Goal: Task Accomplishment & Management: Manage account settings

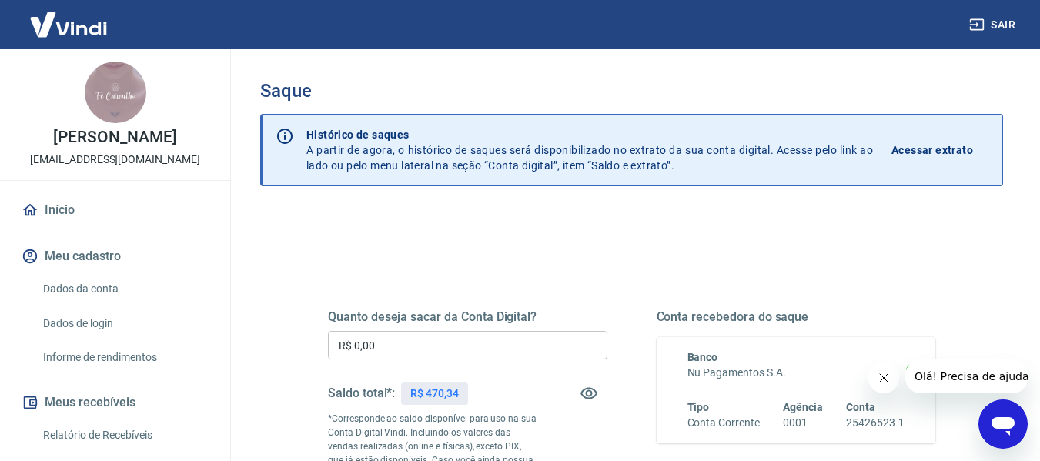
click at [492, 342] on input "R$ 0,00" at bounding box center [467, 345] width 279 height 28
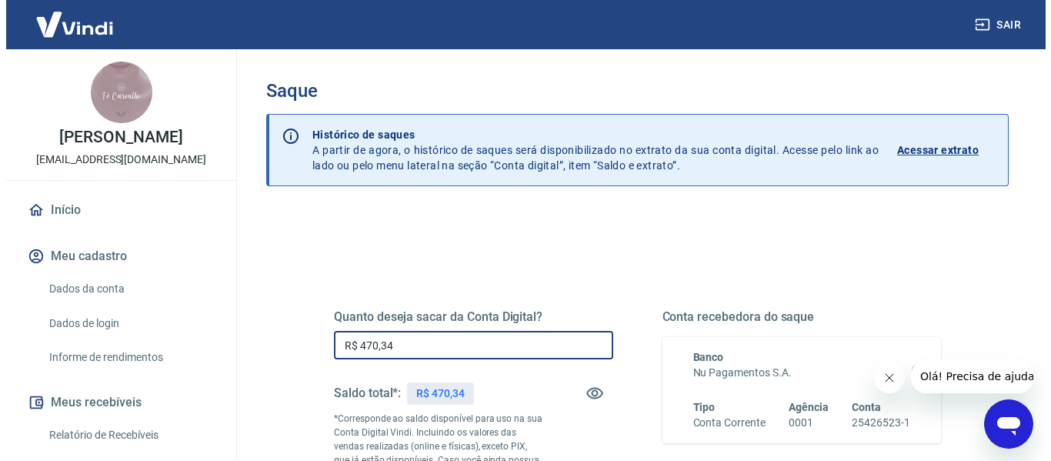
scroll to position [231, 0]
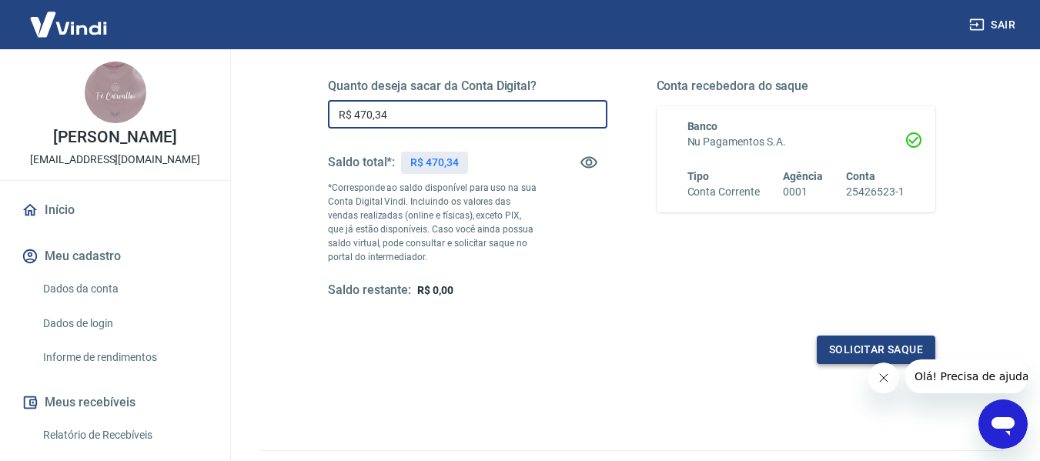
type input "R$ 470,34"
click at [879, 352] on button "Solicitar saque" at bounding box center [875, 349] width 118 height 28
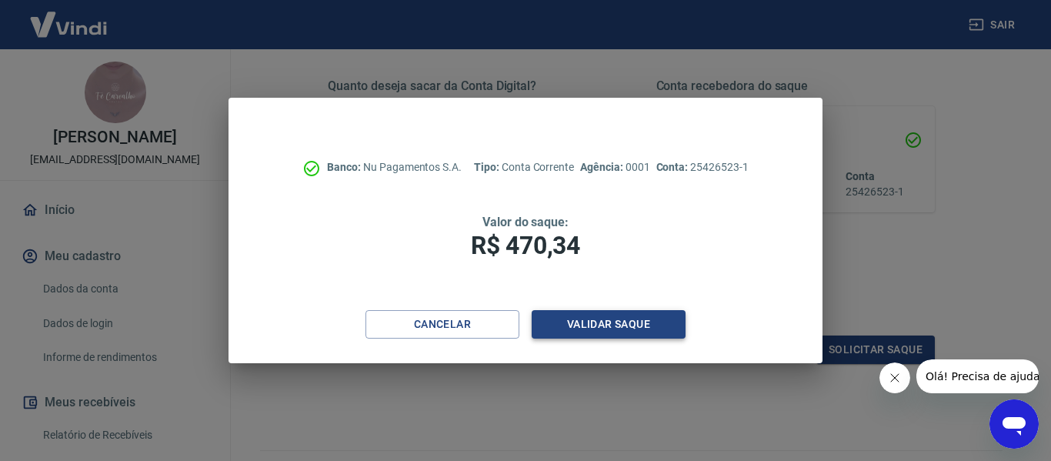
click at [669, 322] on button "Validar saque" at bounding box center [609, 324] width 154 height 28
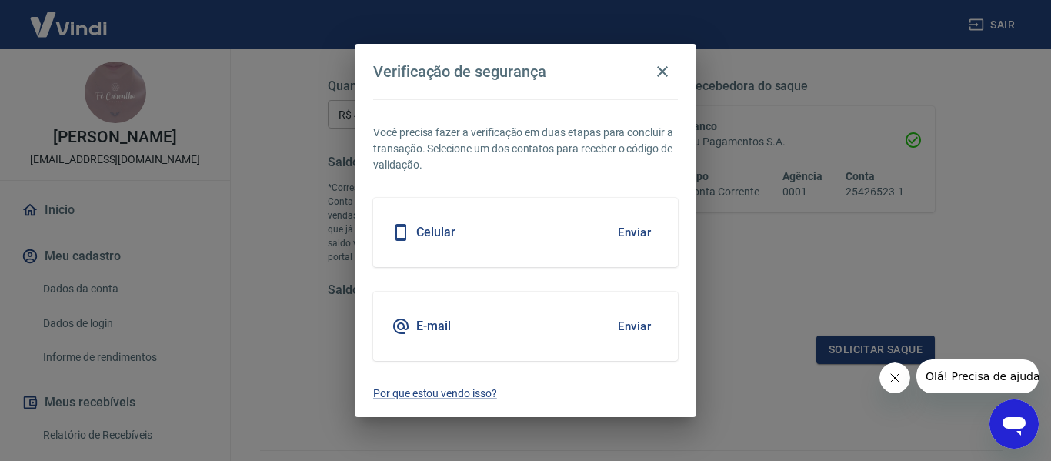
click at [629, 325] on button "Enviar" at bounding box center [634, 326] width 50 height 32
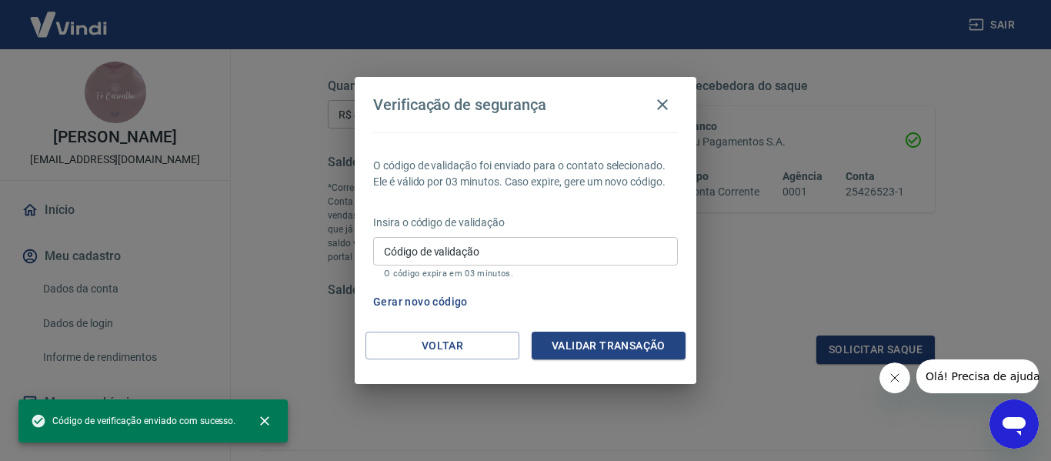
click at [641, 329] on div "O código de validação foi enviado para o contato selecionado. Ele é válido por …" at bounding box center [526, 231] width 342 height 199
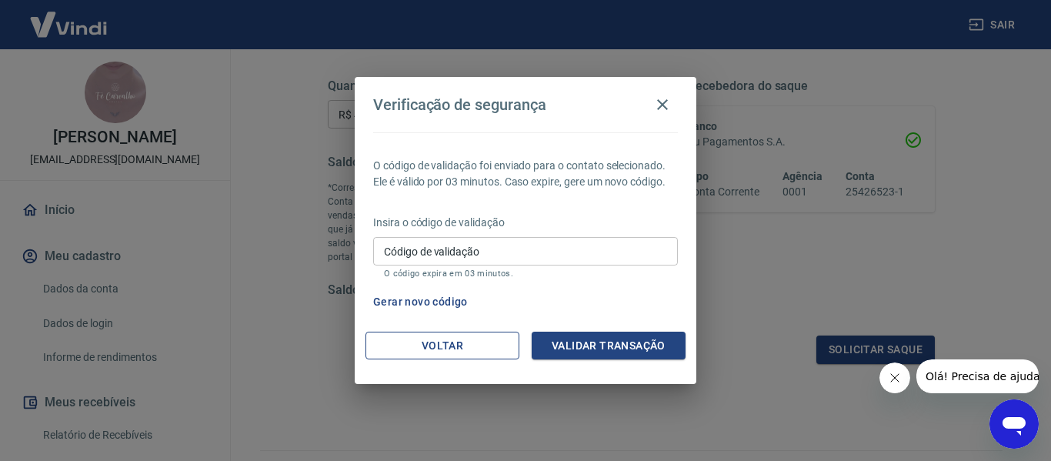
click at [487, 352] on button "Voltar" at bounding box center [442, 346] width 154 height 28
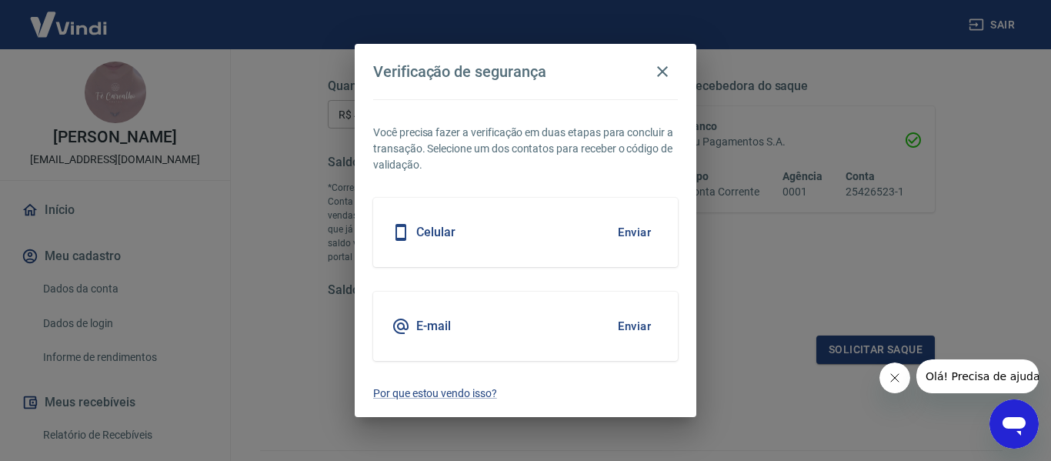
click at [652, 225] on button "Enviar" at bounding box center [634, 232] width 50 height 32
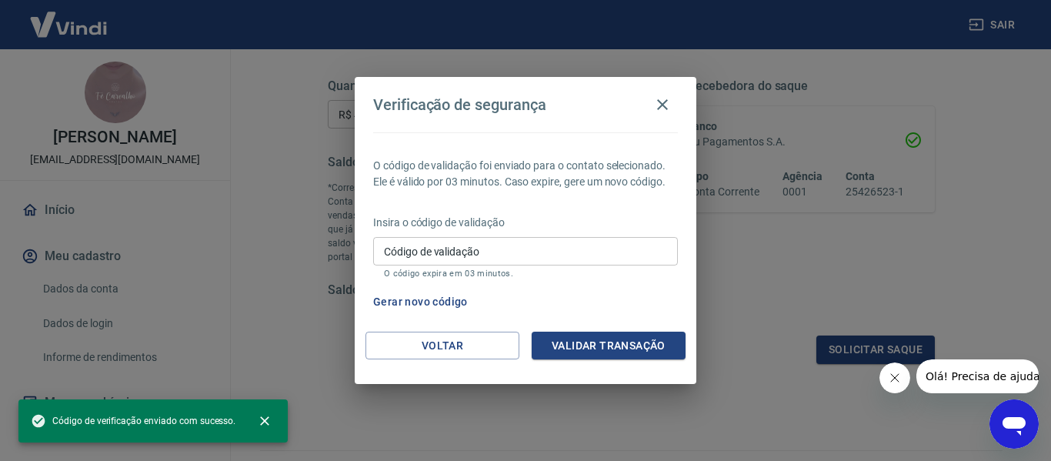
click at [642, 229] on p "Insira o código de validação" at bounding box center [525, 223] width 305 height 16
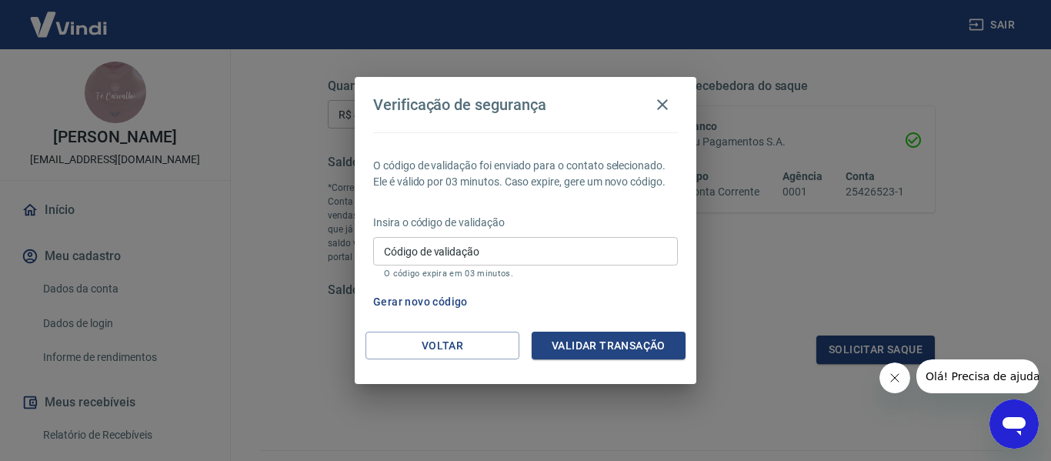
click at [552, 237] on input "Código de validação" at bounding box center [525, 251] width 305 height 28
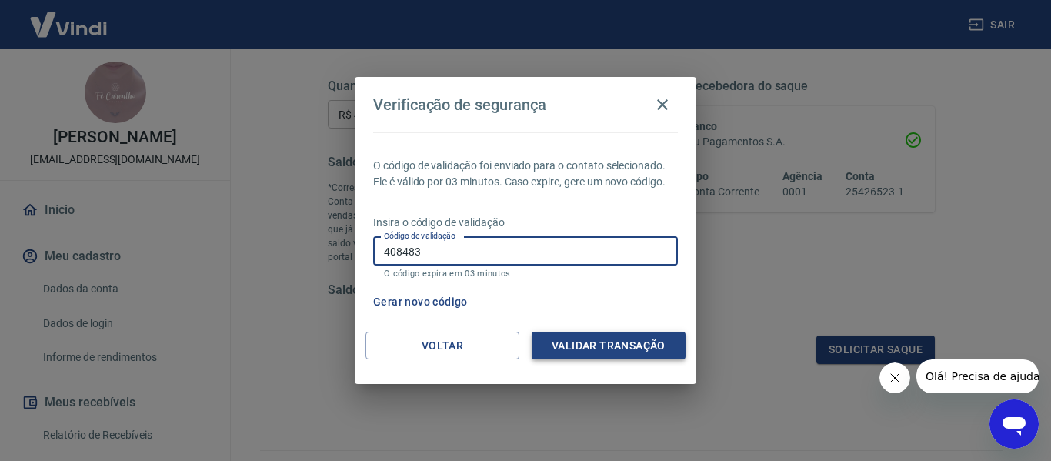
type input "408483"
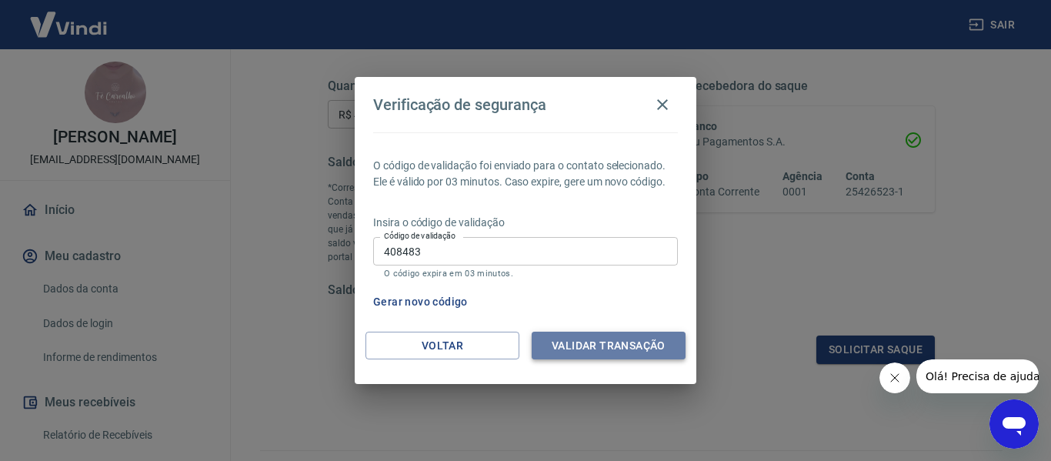
click at [612, 340] on button "Validar transação" at bounding box center [609, 346] width 154 height 28
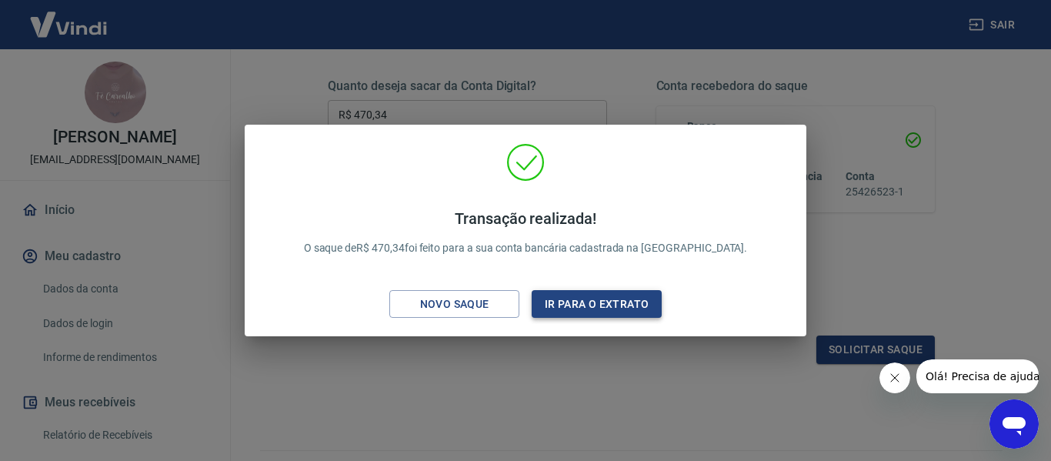
click at [552, 298] on button "Ir para o extrato" at bounding box center [597, 304] width 130 height 28
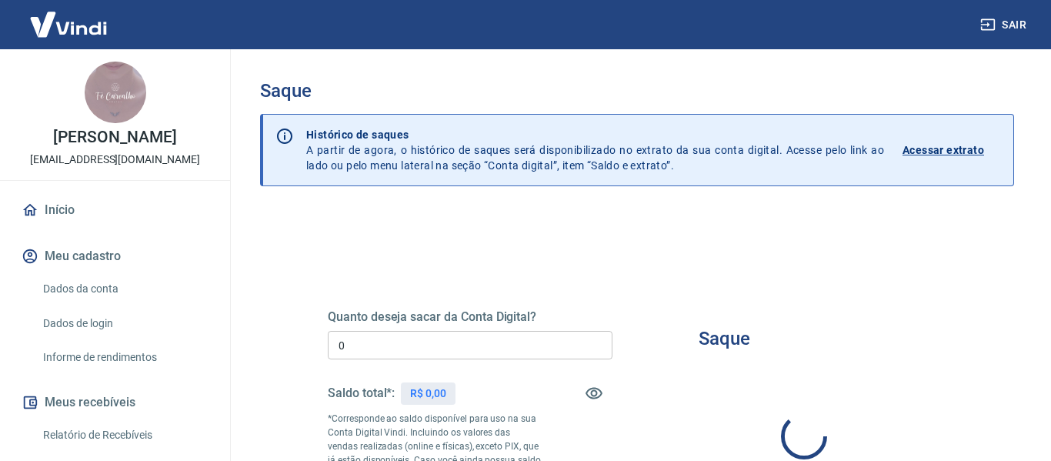
type input "R$ 0,00"
